Goal: Navigation & Orientation: Find specific page/section

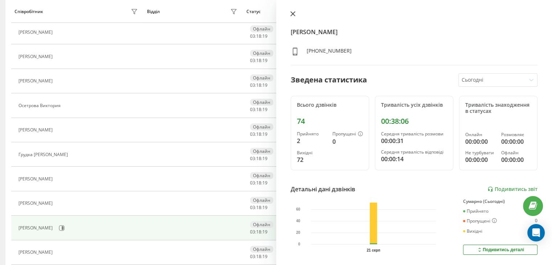
click at [292, 12] on icon at bounding box center [292, 13] width 5 height 5
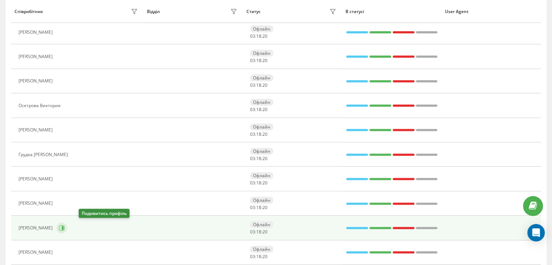
click at [65, 225] on icon at bounding box center [62, 228] width 6 height 6
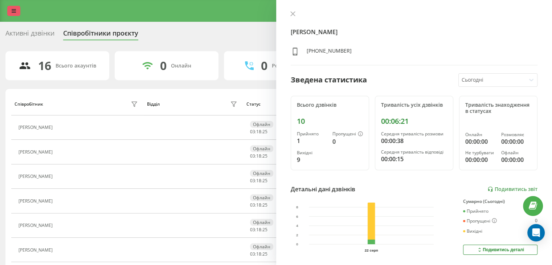
click at [13, 11] on icon at bounding box center [14, 10] width 4 height 5
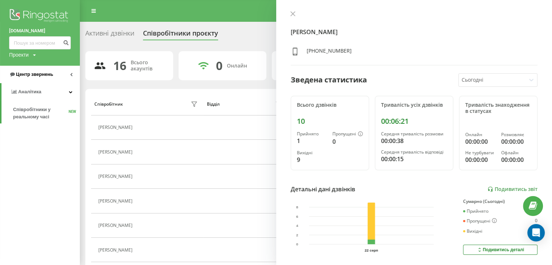
click at [45, 73] on span "Центр звернень" at bounding box center [34, 74] width 37 height 5
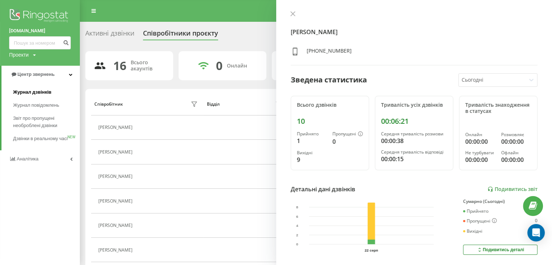
click at [48, 98] on link "Журнал дзвінків" at bounding box center [46, 92] width 67 height 13
